Goal: Task Accomplishment & Management: Complete application form

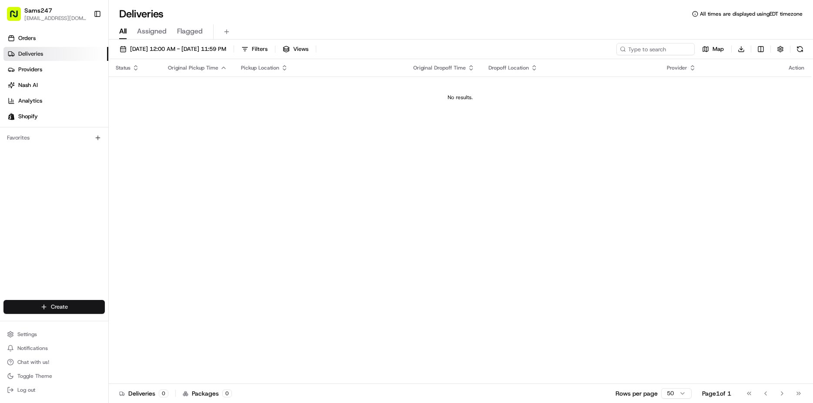
click at [58, 313] on html "Sams247 [EMAIL_ADDRESS][DOMAIN_NAME] Toggle Sidebar Orders Deliveries Providers…" at bounding box center [406, 201] width 813 height 403
click at [138, 325] on link "Delivery" at bounding box center [157, 324] width 97 height 16
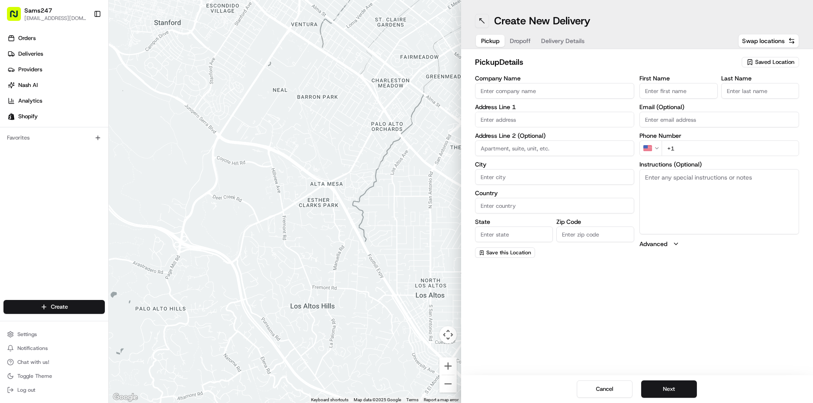
click at [484, 19] on button at bounding box center [482, 21] width 14 height 14
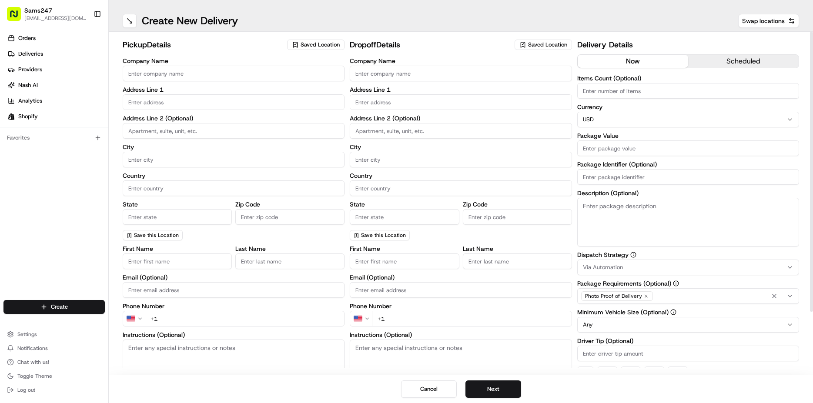
click at [195, 81] on input "Company Name" at bounding box center [234, 74] width 222 height 16
type input "S"
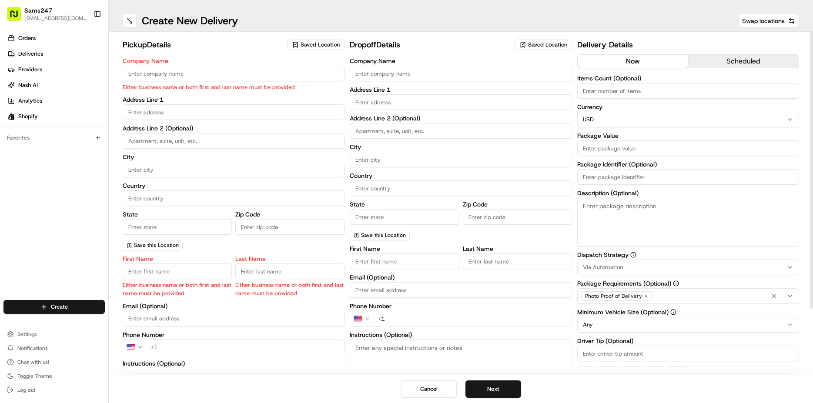
click at [317, 44] on span "Saved Location" at bounding box center [320, 45] width 39 height 8
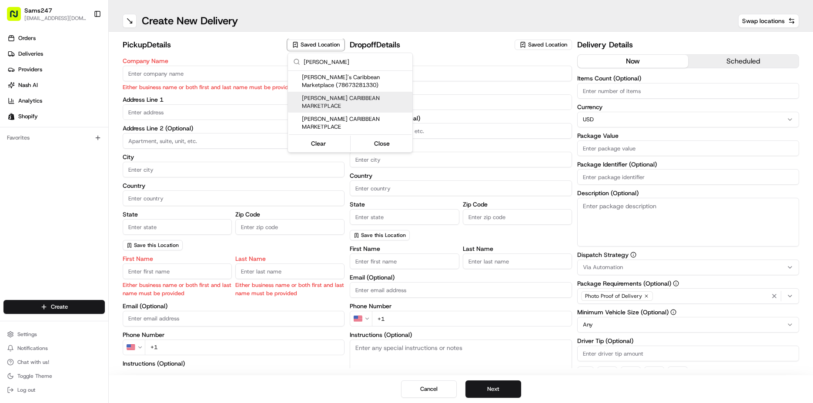
type input "[PERSON_NAME]"
click at [331, 101] on span "[PERSON_NAME] CARIBBEAN MARKETPLACE" at bounding box center [355, 102] width 107 height 16
type input "[PERSON_NAME] CARIBBEAN MARKETPLACE"
type input "[STREET_ADDRESS]"
type input "[GEOGRAPHIC_DATA]"
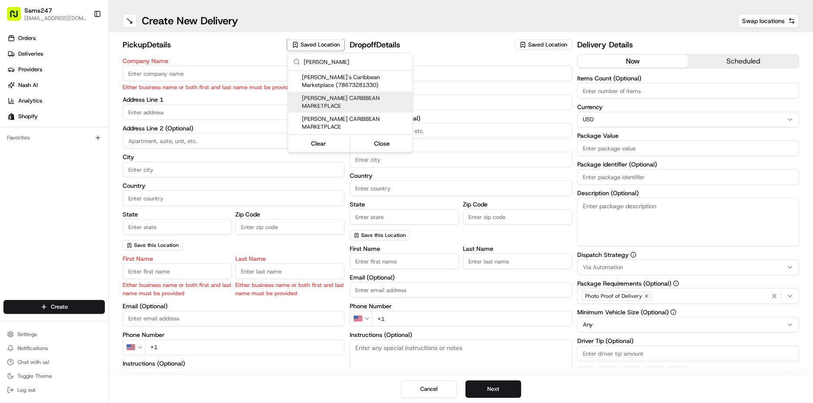
type input "US"
type input "NY"
type input "11552"
type input "[PERSON_NAME]"
type input "C."
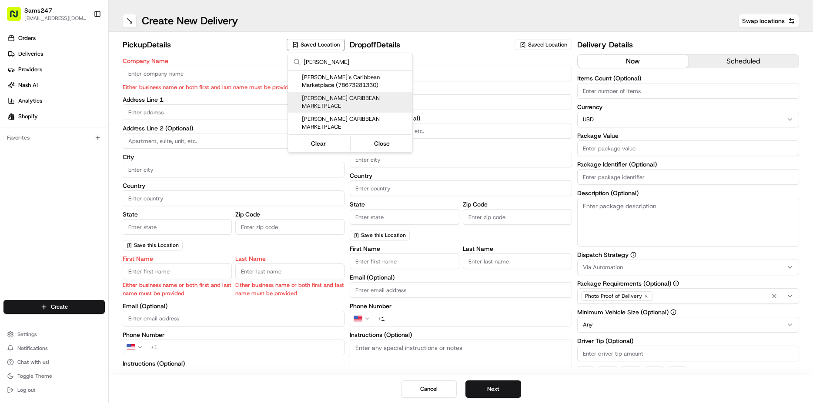
type input "[PHONE_NUMBER]"
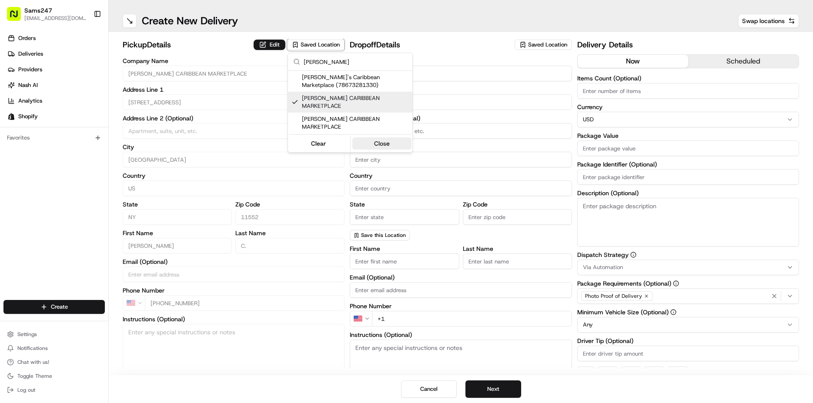
click at [386, 138] on button "Close" at bounding box center [383, 144] width 60 height 12
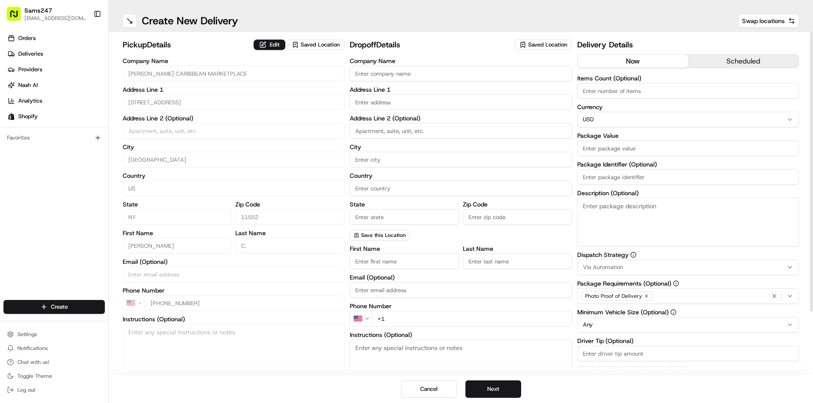
click at [388, 75] on input "Company Name" at bounding box center [461, 74] width 222 height 16
type input "L"
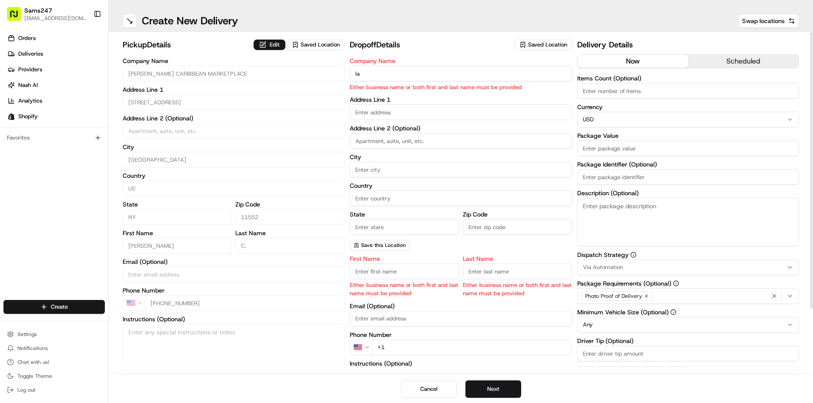
type input "l"
click at [533, 46] on span "Saved Location" at bounding box center [547, 45] width 39 height 8
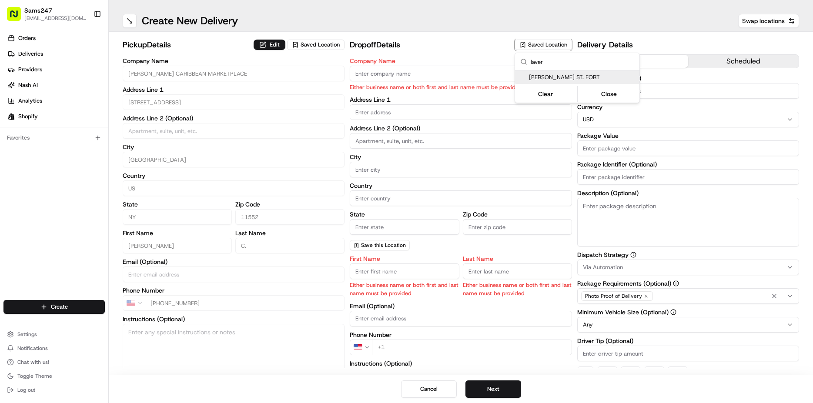
type input "laver"
click at [546, 75] on span "[PERSON_NAME] ST. FORT" at bounding box center [582, 78] width 107 height 8
type input "[PERSON_NAME] ST. FORT"
type input "[STREET_ADDRESS][PERSON_NAME]"
type input "[GEOGRAPHIC_DATA]"
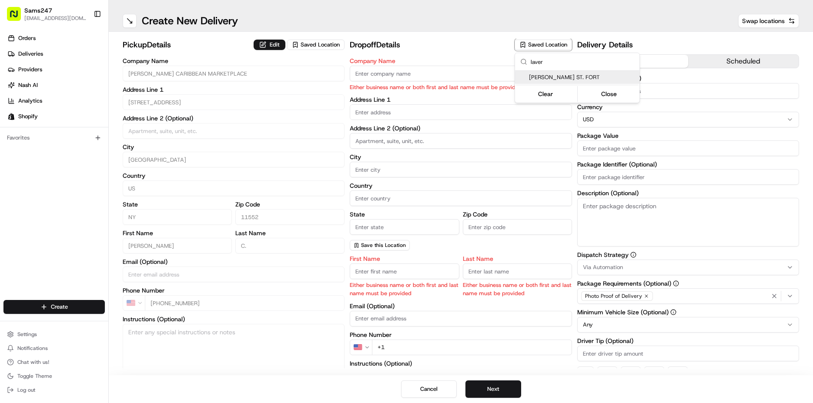
type input "US"
type input "NY"
type input "11552"
type input "[PERSON_NAME]"
type input "ST. FORT"
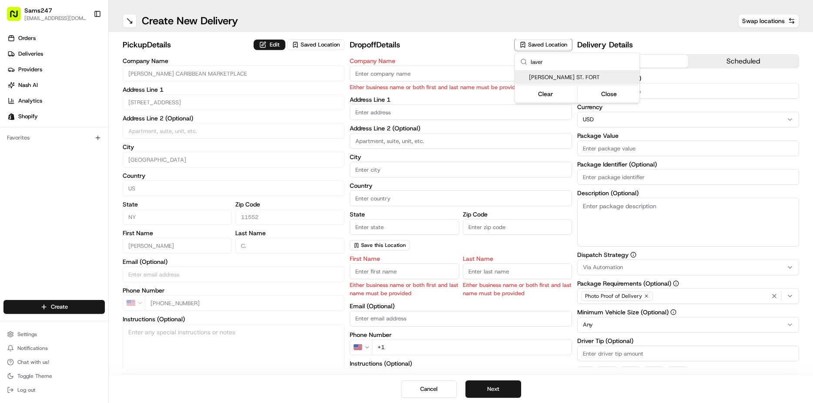
type input "[PHONE_NUMBER]"
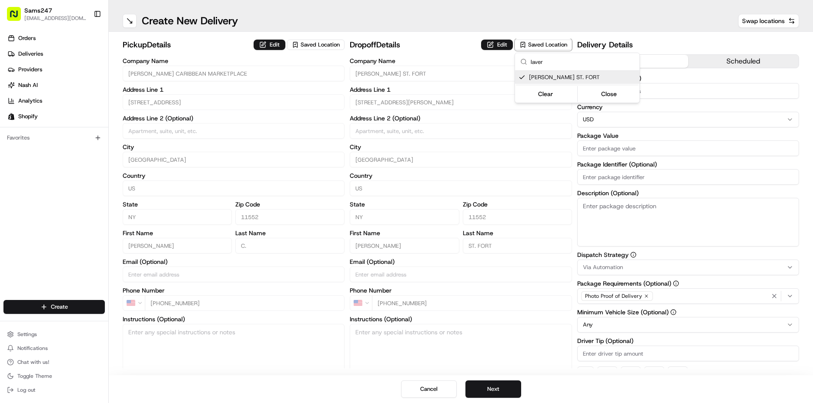
click at [561, 77] on span "[PERSON_NAME] ST. FORT" at bounding box center [582, 78] width 107 height 8
type input "+1"
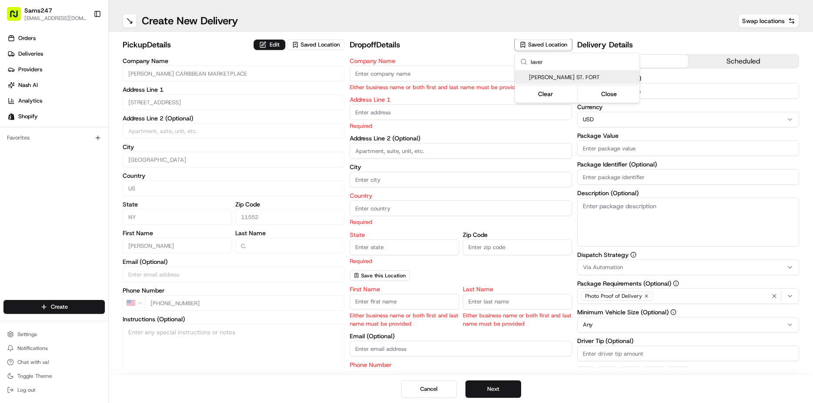
click at [532, 78] on span "[PERSON_NAME] ST. FORT" at bounding box center [582, 78] width 107 height 8
type input "[PERSON_NAME] ST. FORT"
type input "[STREET_ADDRESS][PERSON_NAME]"
type input "[GEOGRAPHIC_DATA]"
type input "US"
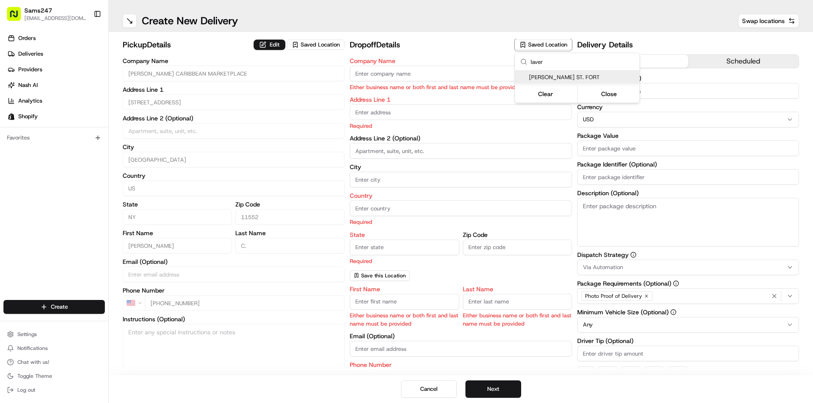
type input "NY"
type input "11552"
type input "[PERSON_NAME]"
type input "ST. FORT"
type input "[PHONE_NUMBER]"
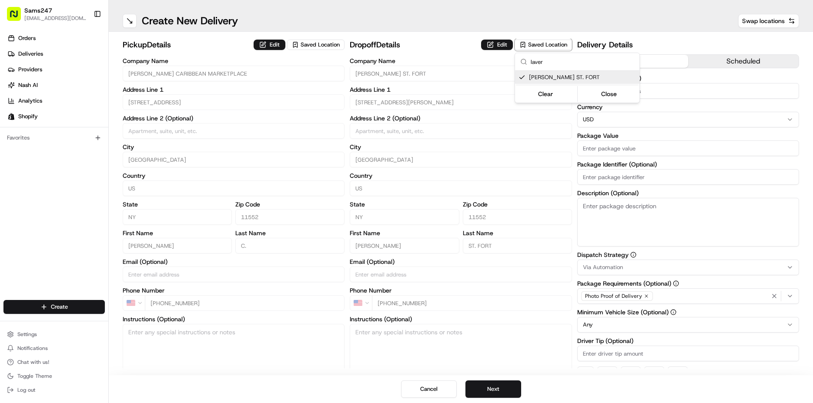
click at [393, 312] on html "Sams247 [EMAIL_ADDRESS][DOMAIN_NAME] Toggle Sidebar Orders Deliveries Providers…" at bounding box center [406, 201] width 813 height 403
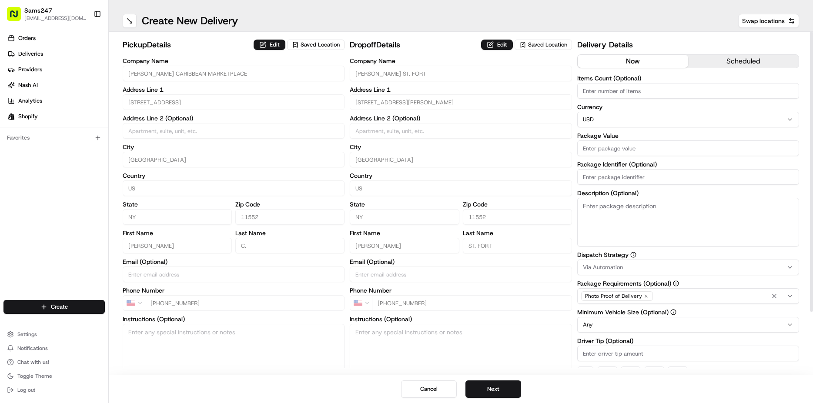
click at [613, 149] on input "Package Value" at bounding box center [689, 149] width 222 height 16
type input "85"
click at [616, 199] on textarea "Description (Optional)" at bounding box center [689, 222] width 222 height 49
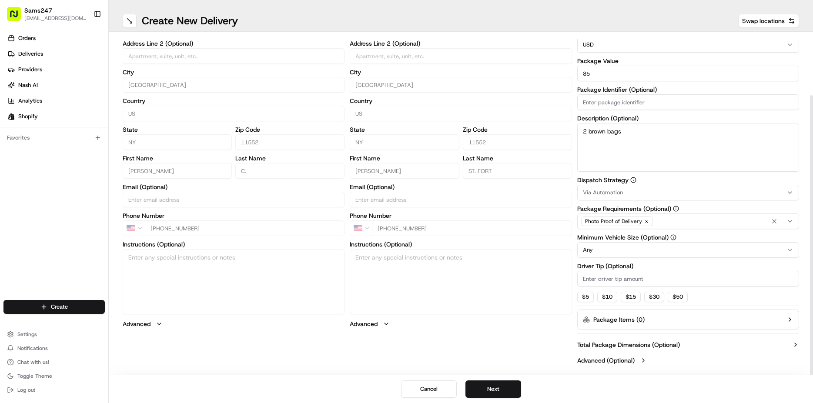
type textarea "2 brown bags"
click at [612, 283] on input "Driver Tip (Optional)" at bounding box center [689, 279] width 222 height 16
type input "2"
click at [502, 386] on button "Next" at bounding box center [494, 389] width 56 height 17
click at [494, 394] on button "Next" at bounding box center [494, 389] width 56 height 17
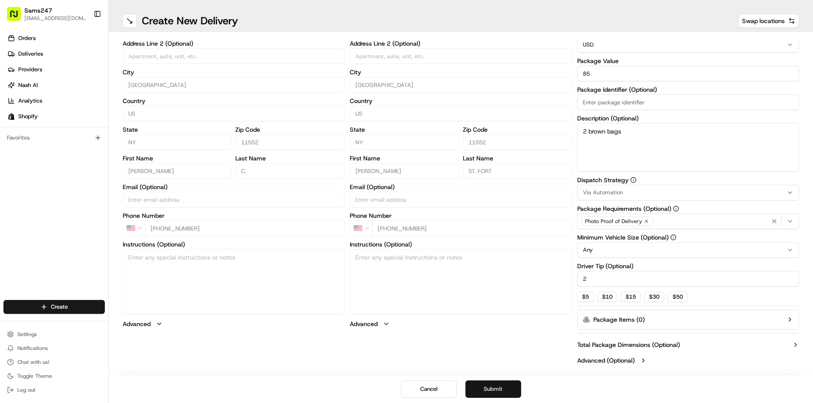
click at [495, 393] on button "Submit" at bounding box center [494, 389] width 56 height 17
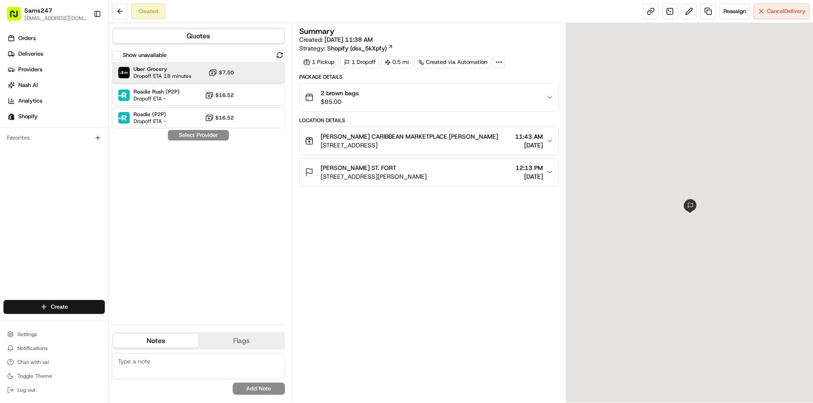
click at [173, 72] on span "Uber Grocery" at bounding box center [163, 69] width 58 height 7
click at [187, 134] on button "Assign Provider" at bounding box center [199, 135] width 62 height 10
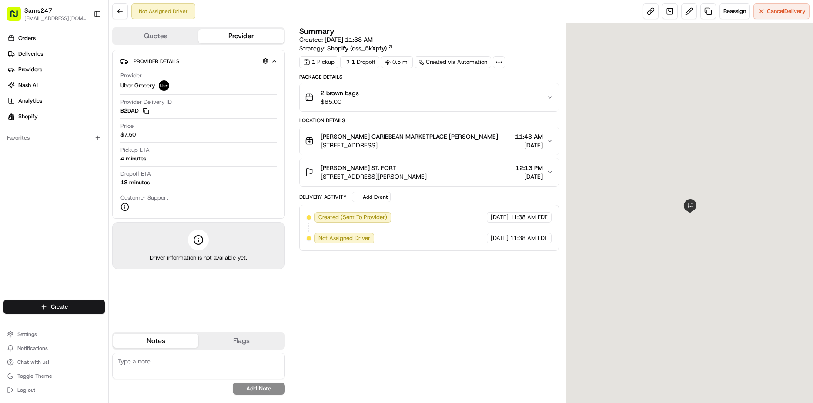
drag, startPoint x: 320, startPoint y: 167, endPoint x: 443, endPoint y: 182, distance: 124.1
click at [443, 182] on button "[PERSON_NAME] ST. FORT [STREET_ADDRESS][PERSON_NAME] 12:13 PM [DATE]" at bounding box center [429, 172] width 259 height 28
copy div "[PERSON_NAME] ST. FORT [STREET_ADDRESS][PERSON_NAME]"
click at [56, 37] on link "Orders" at bounding box center [55, 38] width 105 height 14
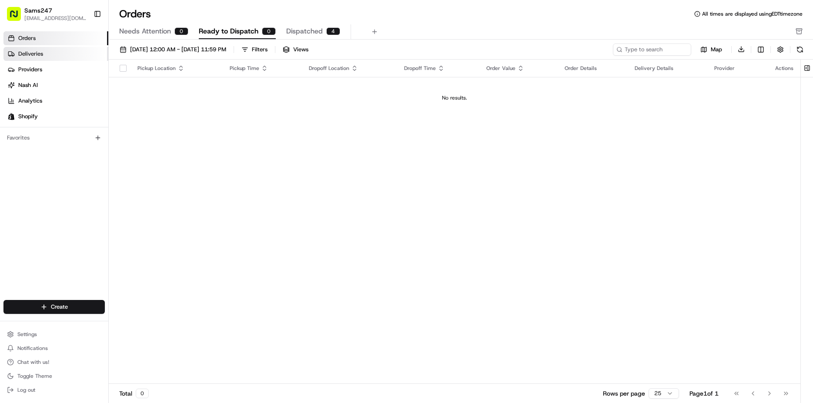
click at [42, 54] on span "Deliveries" at bounding box center [30, 54] width 25 height 8
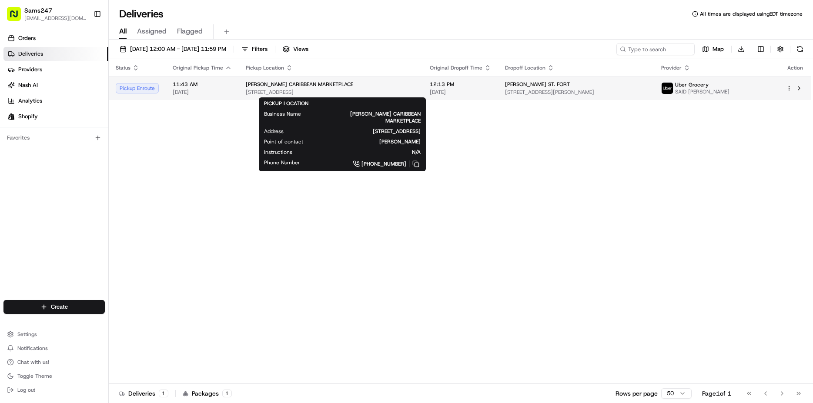
click at [265, 94] on span "[STREET_ADDRESS]" at bounding box center [331, 92] width 170 height 7
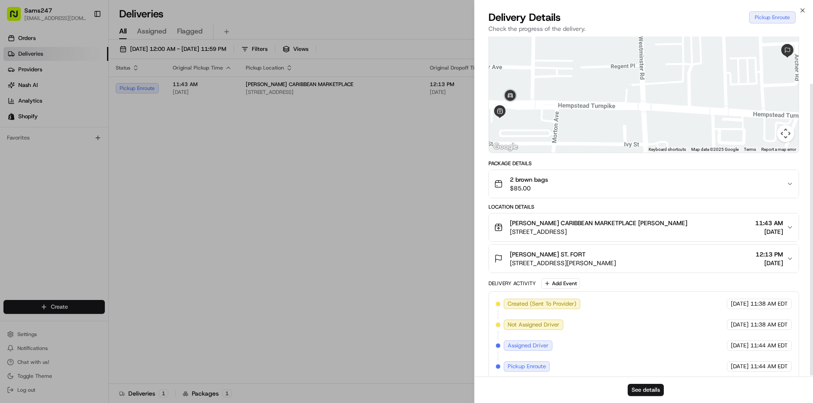
scroll to position [56, 0]
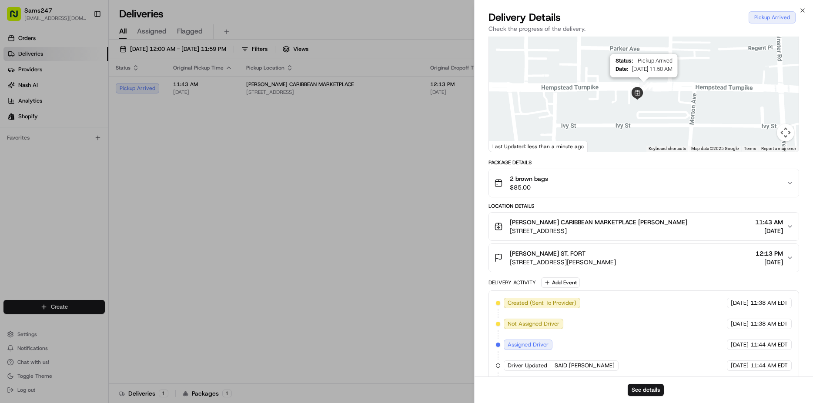
click at [646, 82] on img "2" at bounding box center [644, 87] width 10 height 10
click at [638, 87] on img at bounding box center [637, 93] width 13 height 13
click at [390, 201] on body "Sams247 [EMAIL_ADDRESS][DOMAIN_NAME] Toggle Sidebar Orders Deliveries Providers…" at bounding box center [406, 201] width 813 height 403
